Goal: Book appointment/travel/reservation

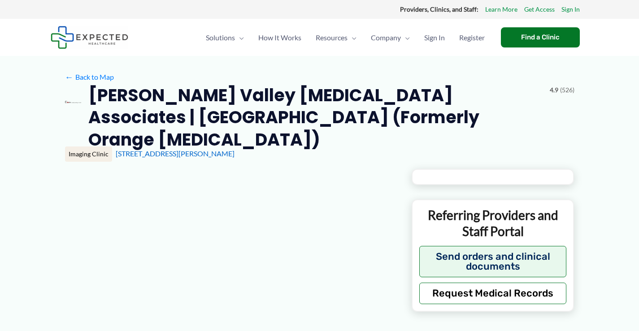
type input "**********"
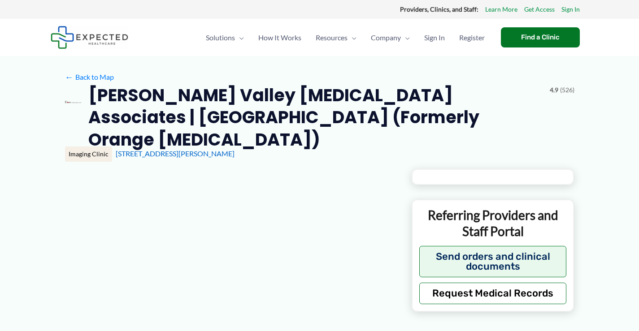
type input "**********"
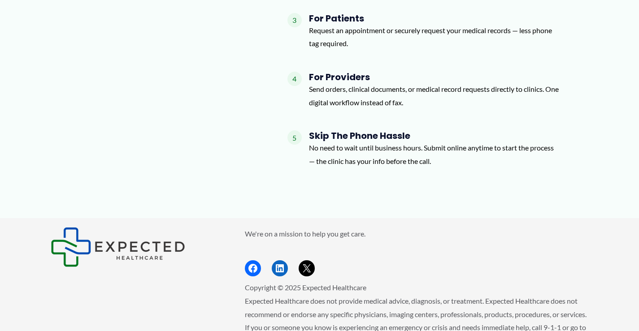
scroll to position [1636, 0]
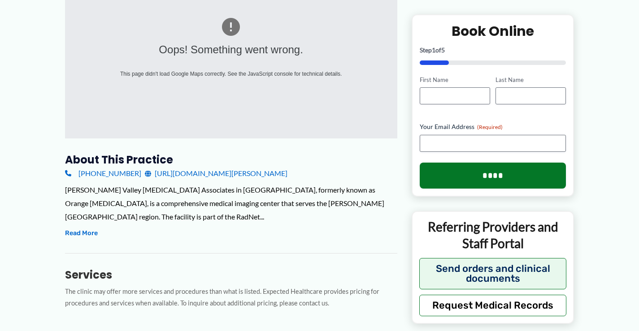
scroll to position [198, 0]
